Goal: Information Seeking & Learning: Learn about a topic

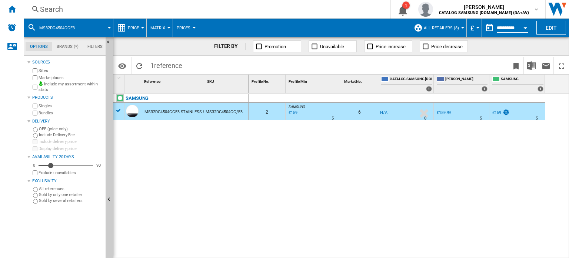
click at [63, 7] on div "Search" at bounding box center [205, 9] width 331 height 10
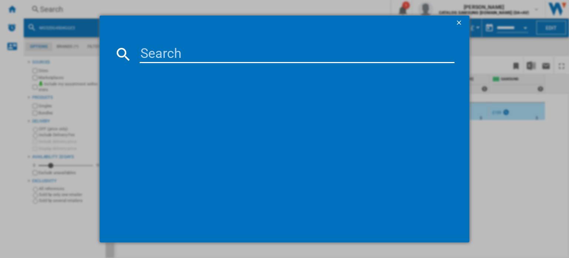
type input "MS23DG4504ATE3"
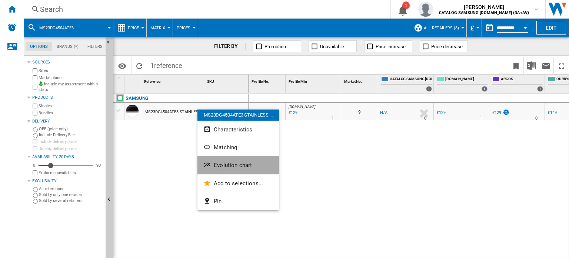
click at [221, 163] on span "Evolution chart" at bounding box center [233, 165] width 38 height 7
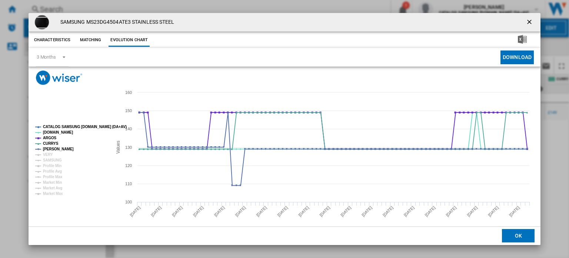
drag, startPoint x: 526, startPoint y: 23, endPoint x: 479, endPoint y: 30, distance: 48.0
click at [526, 23] on ng-md-icon "getI18NText('BUTTONS.CLOSE_DIALOG')" at bounding box center [530, 22] width 9 height 9
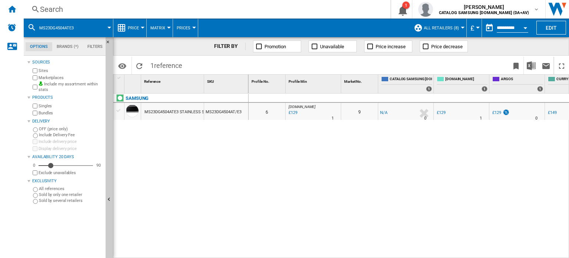
click at [43, 9] on div "Search" at bounding box center [205, 9] width 331 height 10
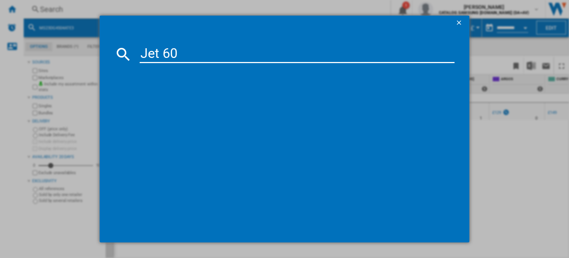
type input "Jet 60"
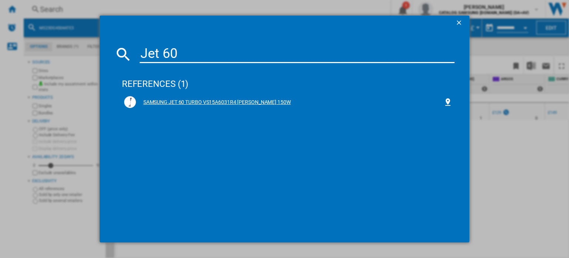
click at [217, 101] on div "SAMSUNG JET 60 TURBO VS15A6031R4 [PERSON_NAME] 150W" at bounding box center [290, 102] width 308 height 7
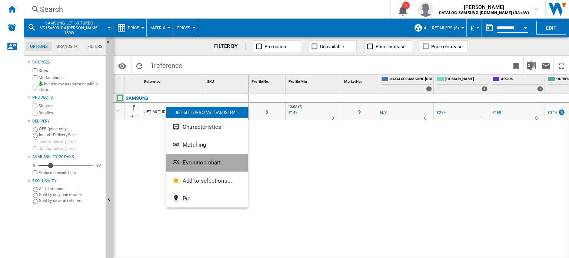
click at [198, 160] on span "Evolution chart" at bounding box center [202, 162] width 38 height 7
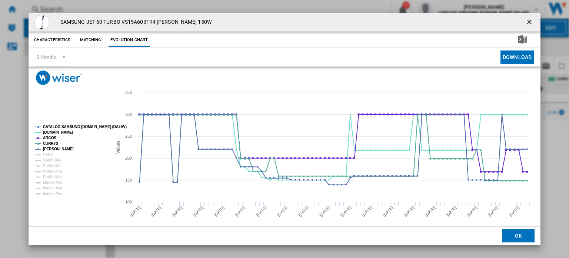
click at [528, 23] on ng-md-icon "getI18NText('BUTTONS.CLOSE_DIALOG')" at bounding box center [530, 22] width 9 height 9
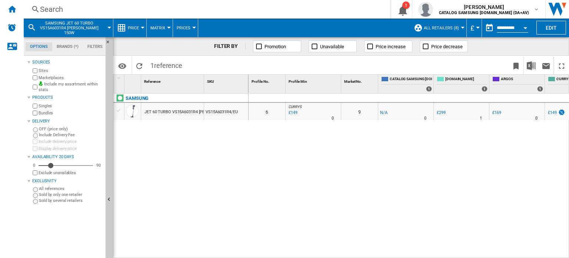
drag, startPoint x: 256, startPoint y: 135, endPoint x: 260, endPoint y: 139, distance: 5.3
click at [256, 135] on div "0 0 6 CURRYS : -1.0 % £149 % N/A 0 CURRYS : 9 -1.0 % -£1 % N/A" at bounding box center [409, 175] width 321 height 165
click at [130, 6] on div "Search" at bounding box center [205, 9] width 331 height 10
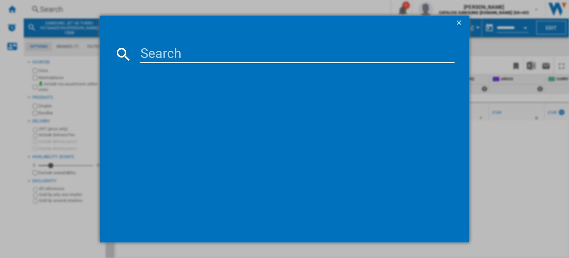
type input "VS15A60AGR5/EU"
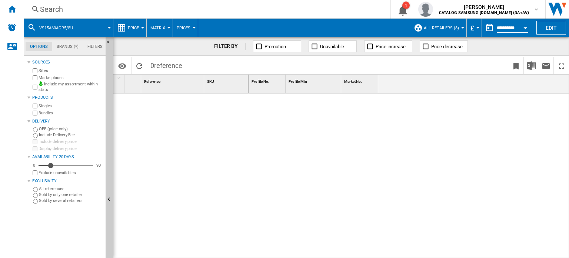
click at [54, 24] on button "VS15A60AGR5/EU" at bounding box center [59, 28] width 41 height 19
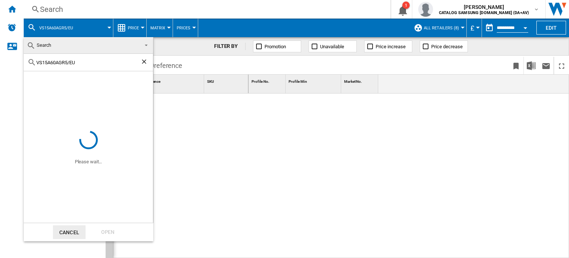
click at [49, 5] on md-backdrop at bounding box center [284, 129] width 569 height 258
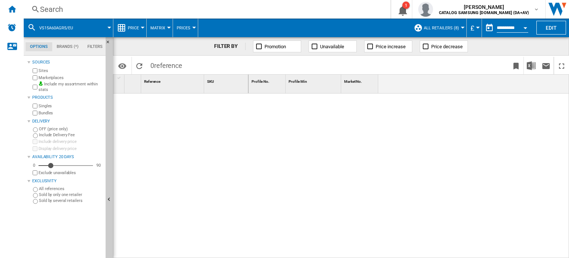
click at [43, 6] on div "Search" at bounding box center [205, 9] width 331 height 10
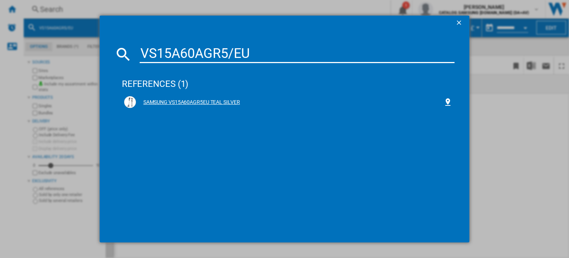
type input "VS15A60AGR5/EU"
drag, startPoint x: 201, startPoint y: 103, endPoint x: 163, endPoint y: 103, distance: 38.2
click at [160, 103] on div "SAMSUNG VS15A60AGR5EU TEAL SILVER" at bounding box center [290, 102] width 308 height 7
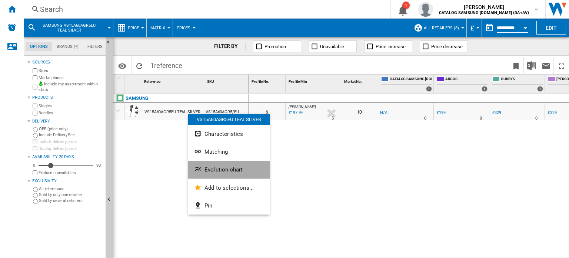
click at [211, 167] on span "Evolution chart" at bounding box center [224, 169] width 38 height 7
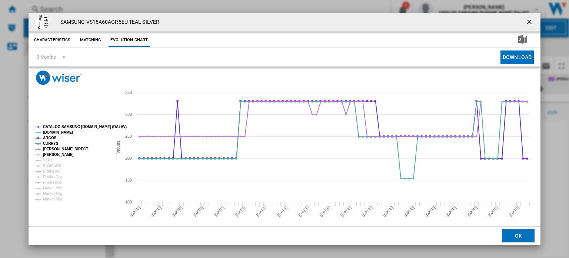
click at [47, 154] on tspan "[PERSON_NAME]" at bounding box center [58, 154] width 31 height 4
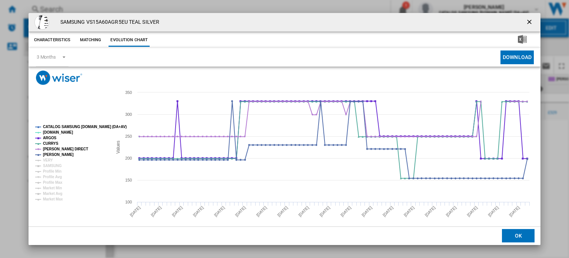
click at [529, 20] on ng-md-icon "getI18NText('BUTTONS.CLOSE_DIALOG')" at bounding box center [530, 22] width 9 height 9
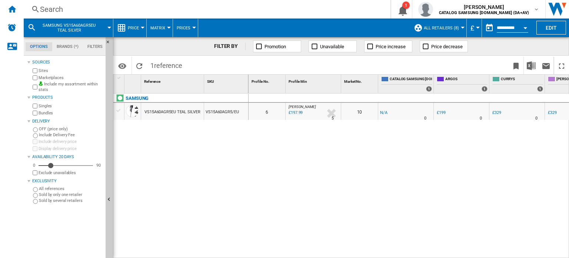
click at [77, 6] on div "Search" at bounding box center [205, 9] width 331 height 10
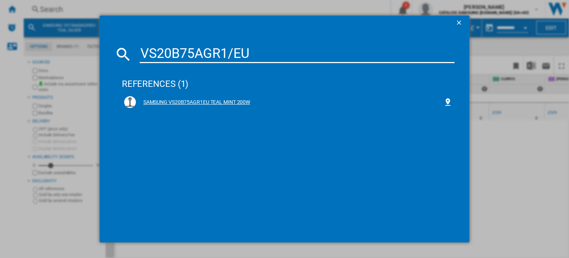
type input "VS20B75AGR1/EU"
drag, startPoint x: 222, startPoint y: 106, endPoint x: 177, endPoint y: 129, distance: 50.2
click at [178, 129] on div "references (1) SAMSUNG VS20B75AGR1EU TEAL MINT 200W" at bounding box center [288, 147] width 333 height 161
click at [258, 52] on input "VS20B75AGR1/EU" at bounding box center [297, 54] width 315 height 18
click at [191, 103] on div "SAMSUNG VS20B75AGR1EU TEAL MINT 200W" at bounding box center [290, 102] width 308 height 7
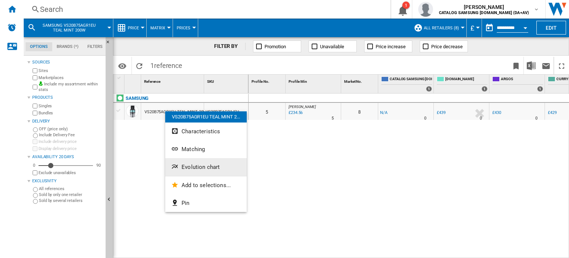
click at [198, 169] on span "Evolution chart" at bounding box center [201, 166] width 38 height 7
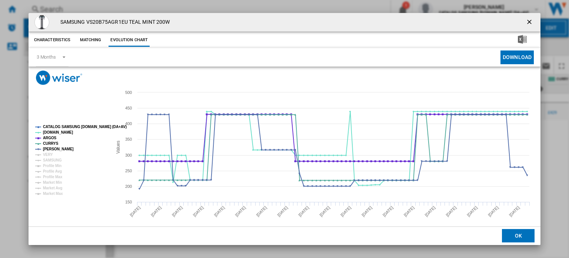
click at [527, 19] on ng-md-icon "getI18NText('BUTTONS.CLOSE_DIALOG')" at bounding box center [530, 22] width 9 height 9
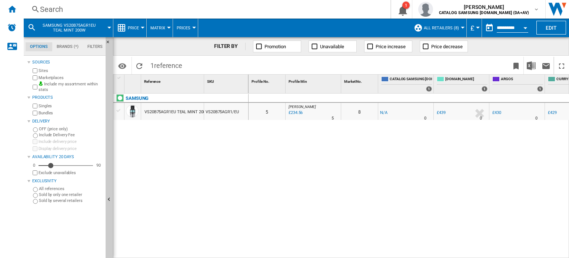
click at [52, 7] on div "Search" at bounding box center [205, 9] width 331 height 10
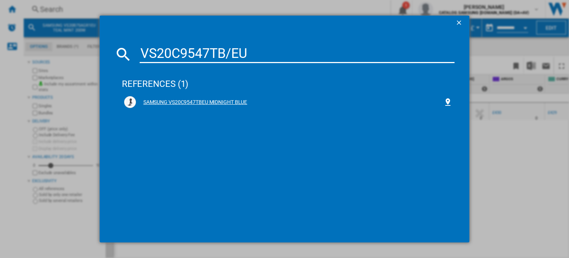
type input "VS20C9547TB/EU"
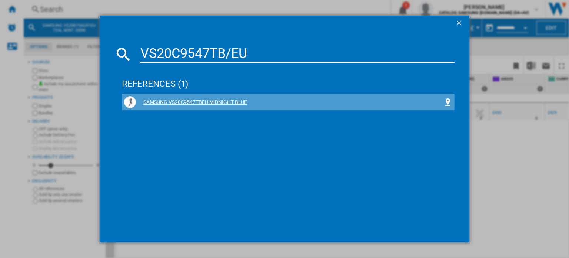
click at [220, 102] on div "SAMSUNG VS20C9547TBEU MIDNIGHT BLUE" at bounding box center [290, 102] width 308 height 7
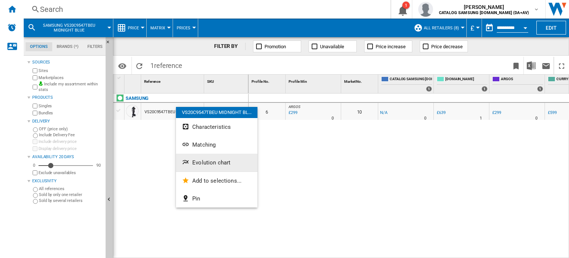
click at [196, 159] on button "Evolution chart" at bounding box center [217, 162] width 82 height 18
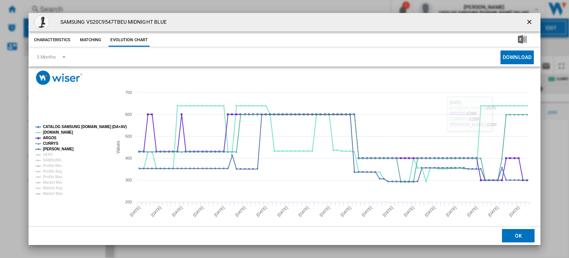
drag, startPoint x: 528, startPoint y: 22, endPoint x: 427, endPoint y: 21, distance: 100.8
click at [527, 22] on ng-md-icon "getI18NText('BUTTONS.CLOSE_DIALOG')" at bounding box center [530, 22] width 9 height 9
